Goal: Task Accomplishment & Management: Complete application form

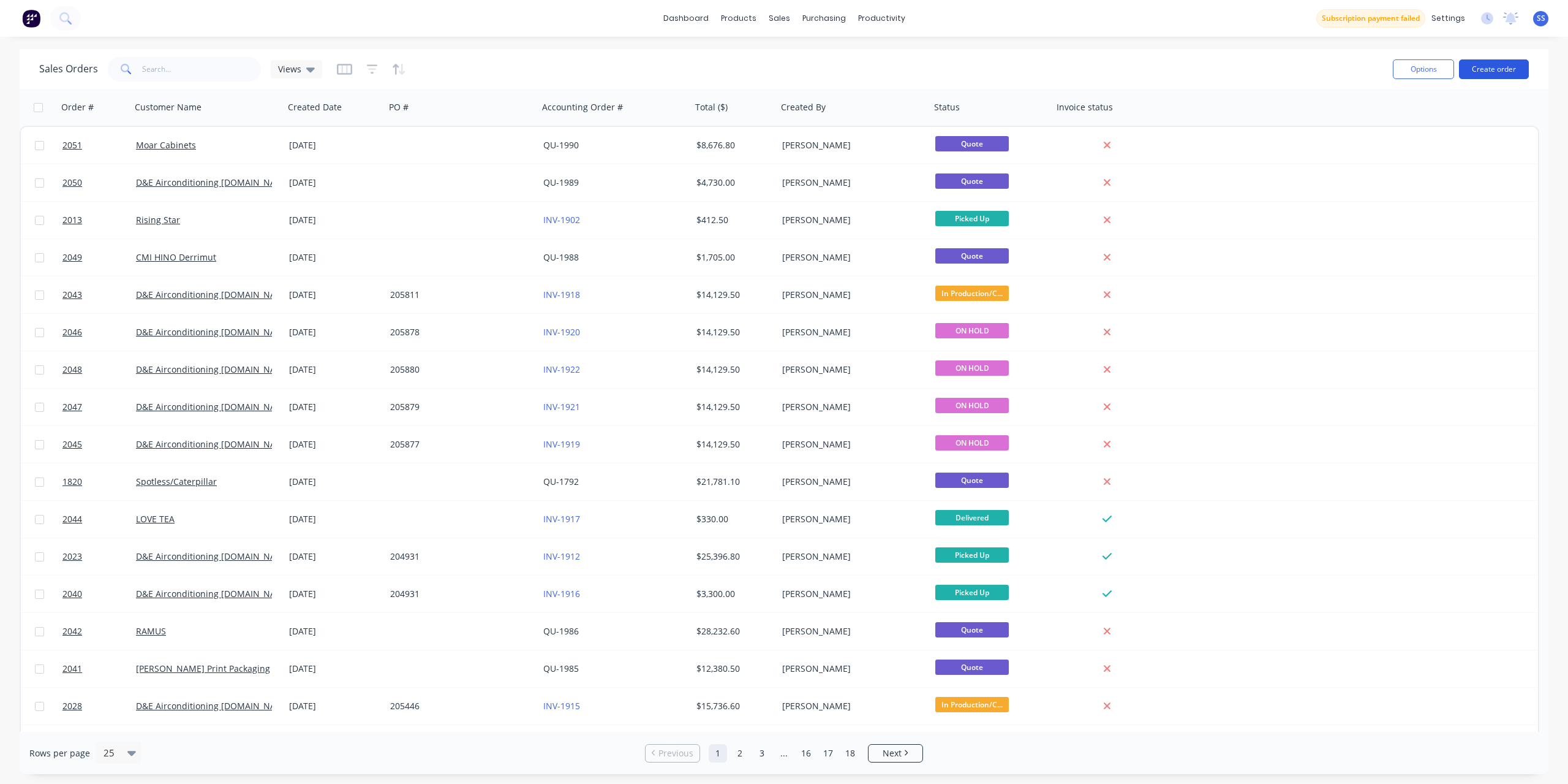
click at [1516, 74] on button "Create order" at bounding box center [1494, 69] width 70 height 19
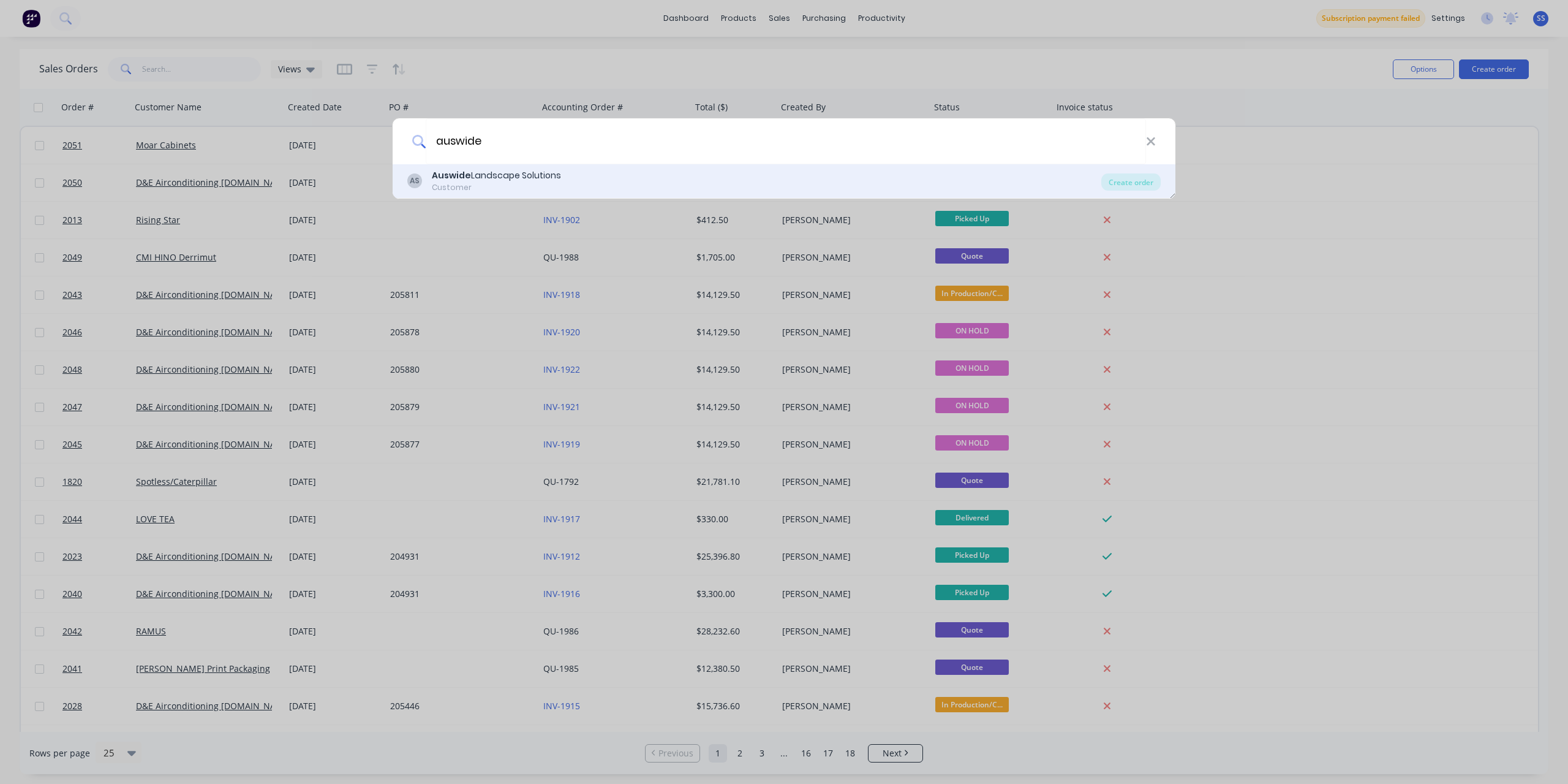
type input "auswide"
click at [624, 181] on div "AS Auswide Landscape Solutions Customer" at bounding box center [754, 181] width 694 height 24
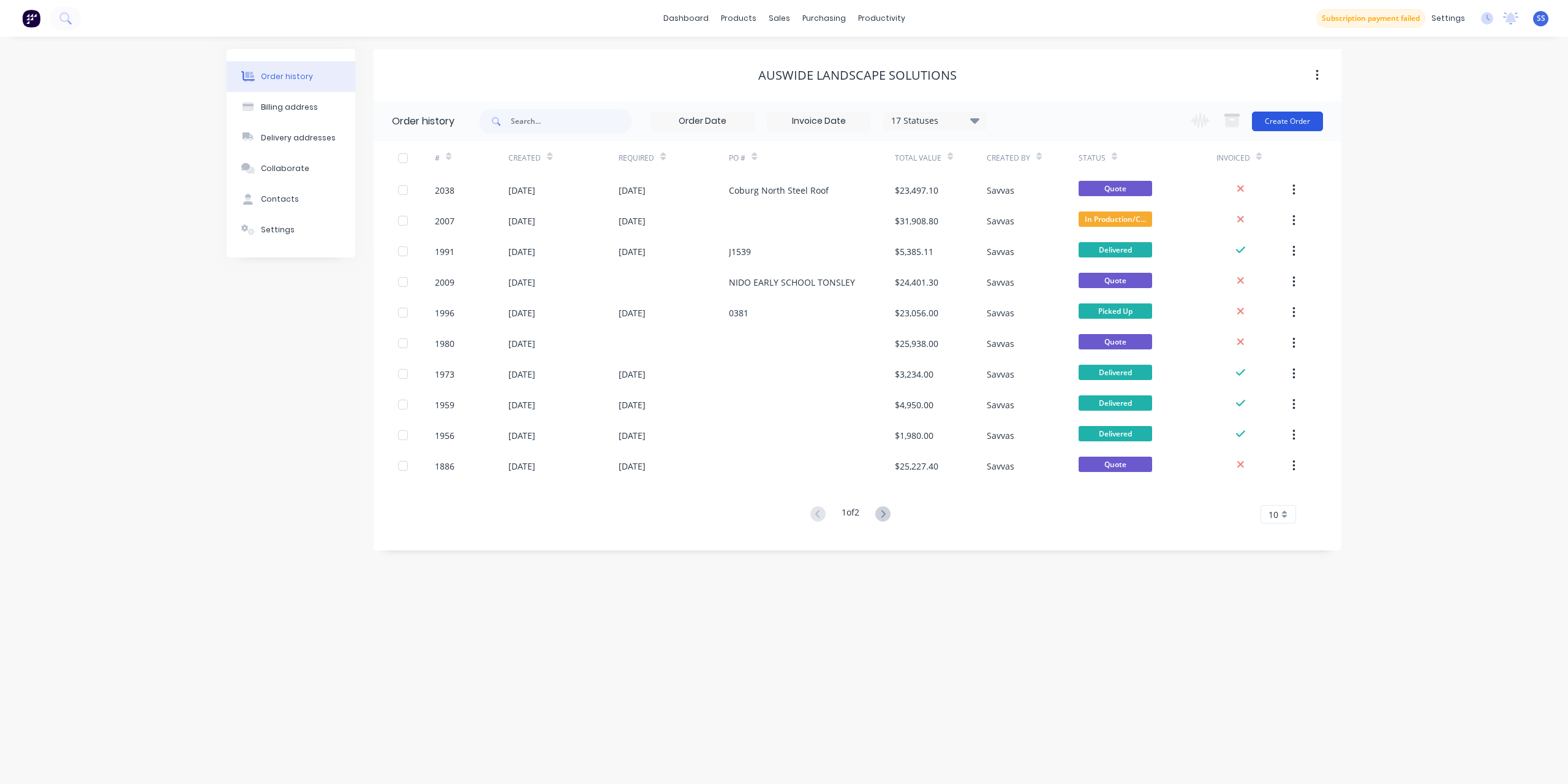
click at [1269, 125] on button "Create Order" at bounding box center [1287, 121] width 71 height 19
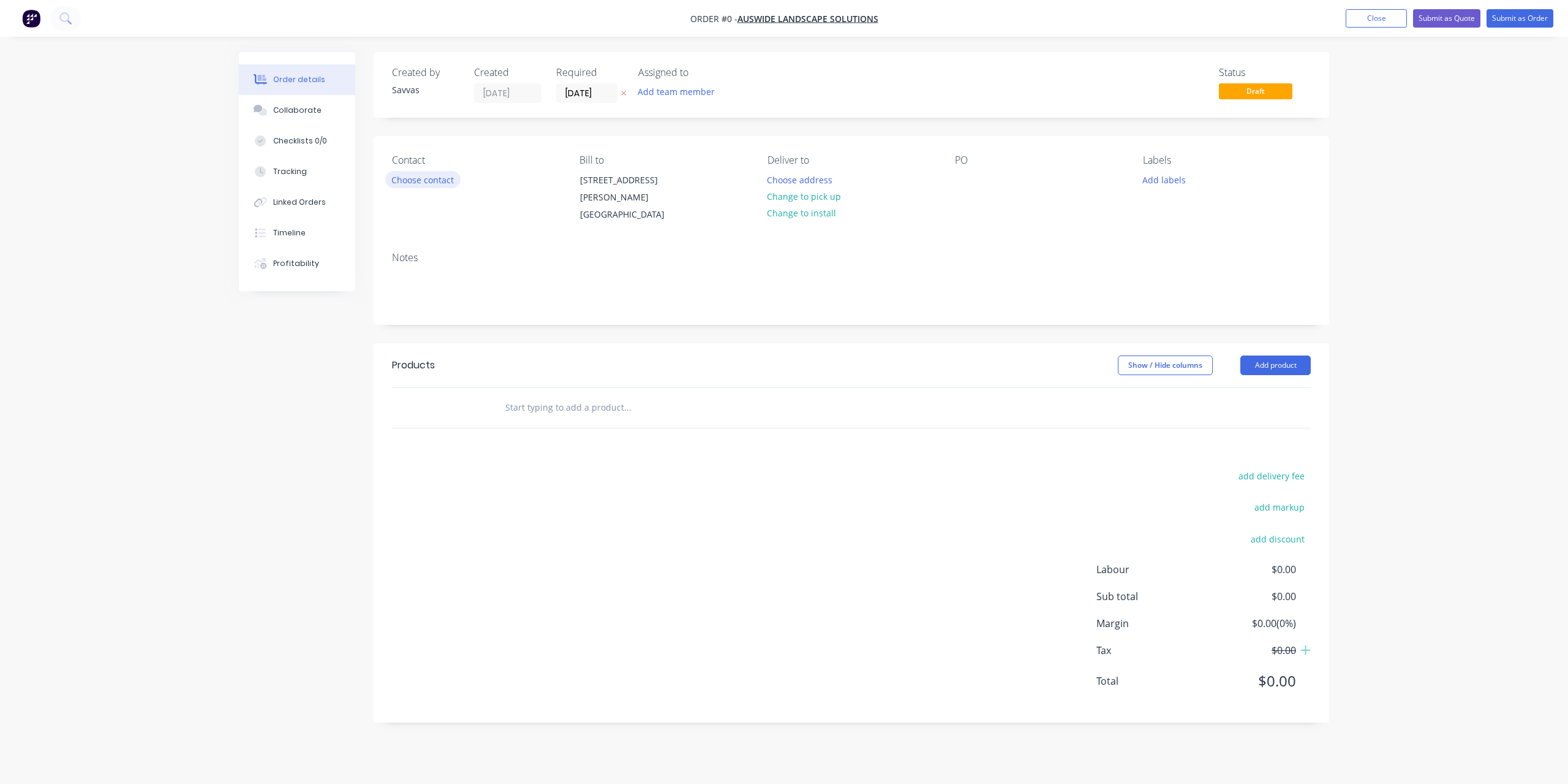
click at [427, 172] on button "Choose contact" at bounding box center [423, 179] width 75 height 17
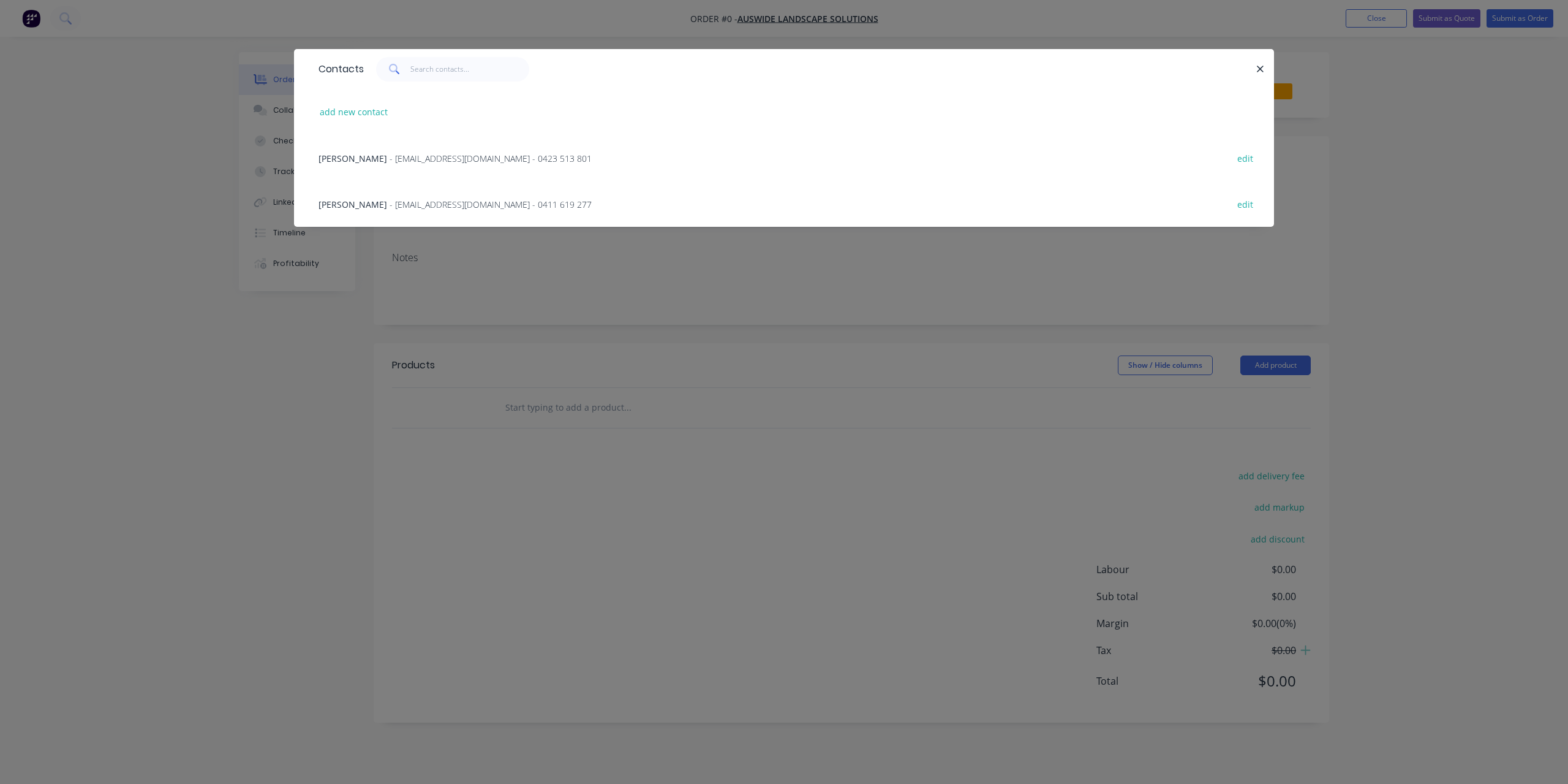
click at [443, 170] on div "[PERSON_NAME] - [EMAIL_ADDRESS][DOMAIN_NAME] - 0423 513 801 edit" at bounding box center [784, 157] width 943 height 46
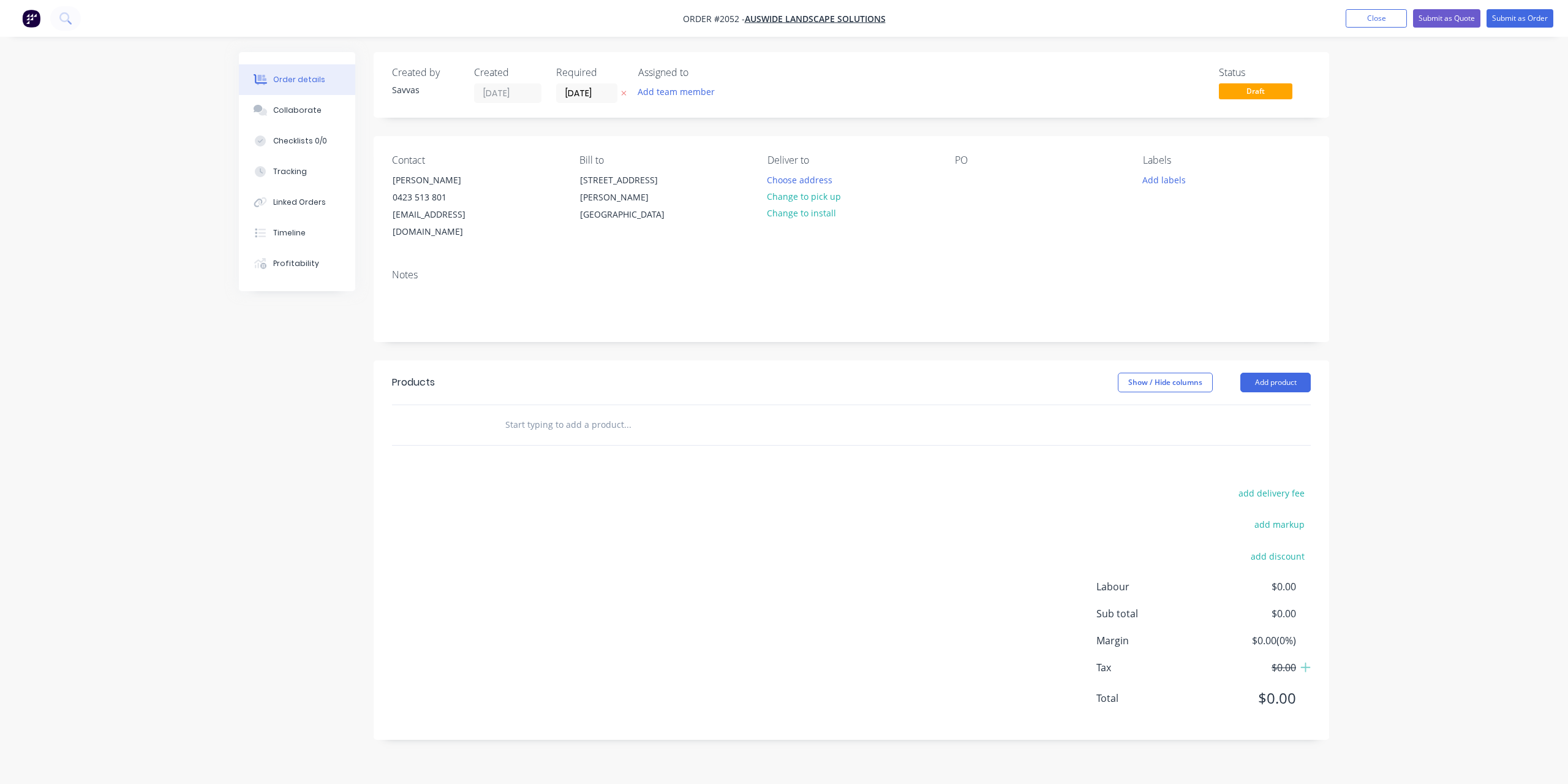
click at [624, 95] on icon "button" at bounding box center [624, 93] width 5 height 7
click at [786, 196] on button "Change to pick up" at bounding box center [804, 196] width 87 height 17
click at [1251, 361] on header "Products Show / Hide columns Add product" at bounding box center [851, 383] width 956 height 44
click at [1256, 373] on button "Add product" at bounding box center [1275, 382] width 70 height 19
click at [1250, 429] on div "Basic product" at bounding box center [1253, 438] width 94 height 18
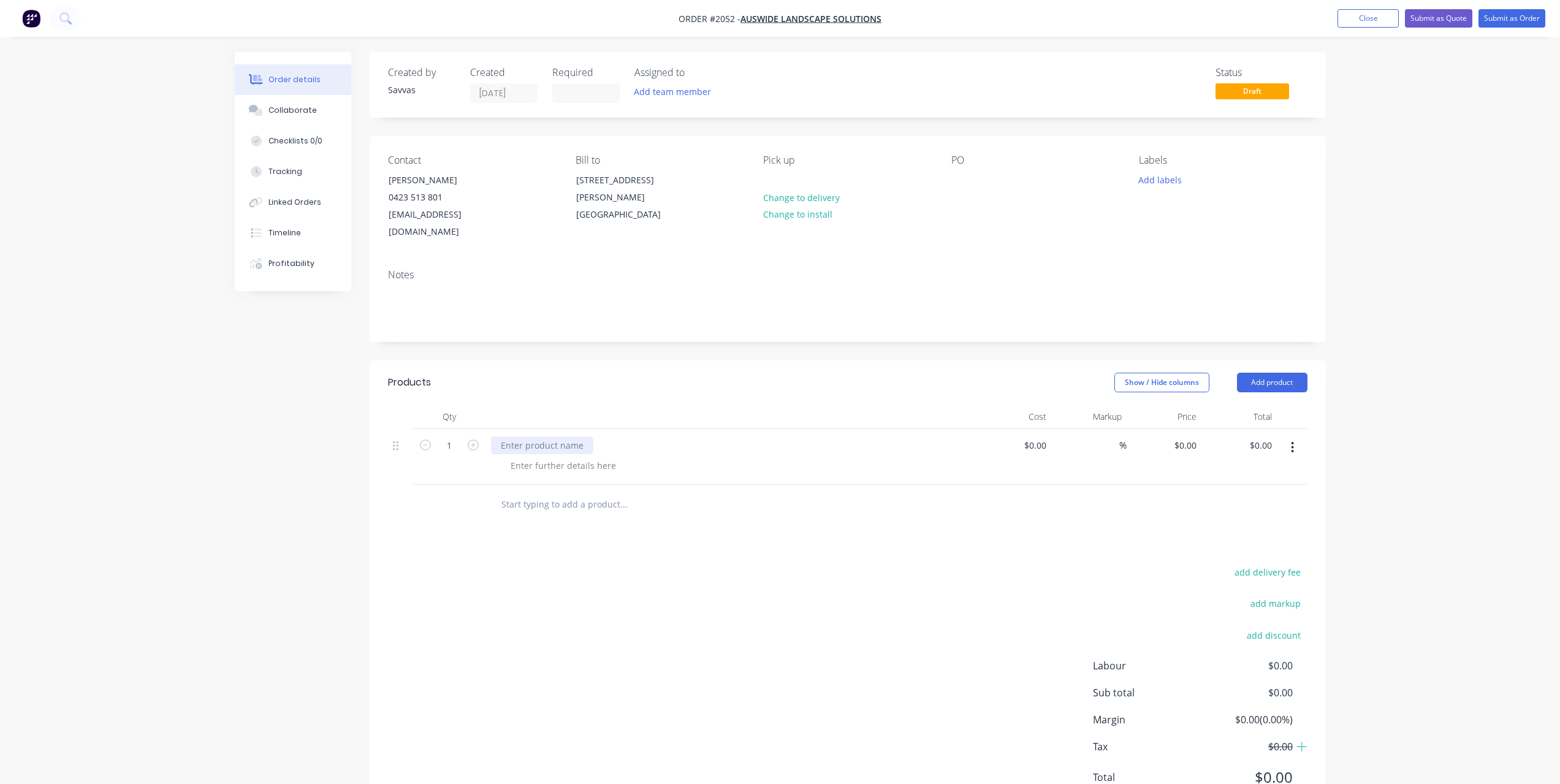
click at [523, 436] on div at bounding box center [542, 445] width 103 height 18
click at [544, 456] on div at bounding box center [563, 465] width 125 height 18
click at [1185, 436] on div "0 $0.00" at bounding box center [1184, 445] width 33 height 18
type input "$1,653.00"
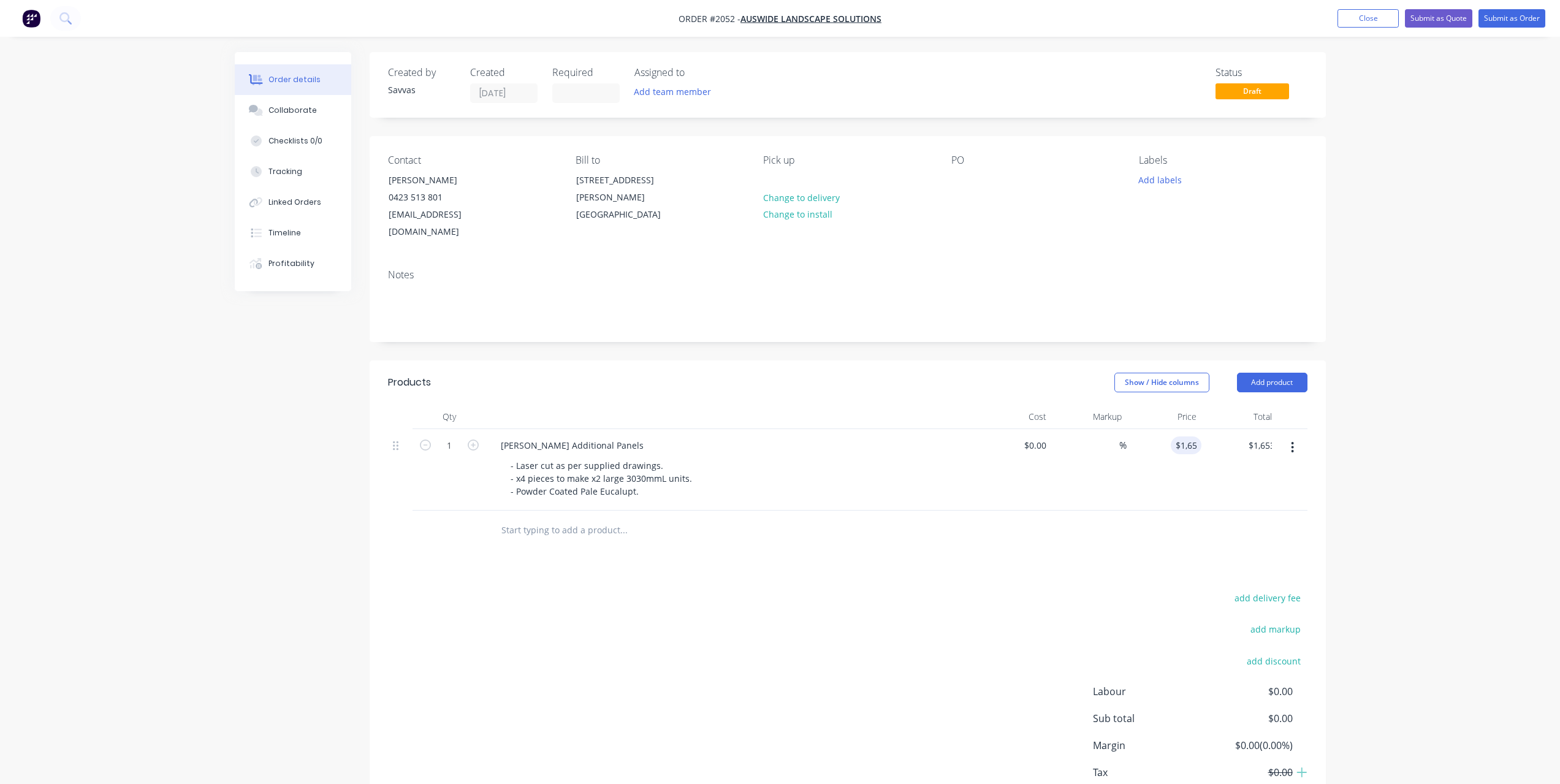
click at [712, 661] on div "add delivery fee add markup add discount Labour $0.00 Sub total $0.00 Margin $0…" at bounding box center [848, 708] width 919 height 237
click at [1441, 22] on button "Submit as Quote" at bounding box center [1438, 18] width 68 height 18
